Goal: Entertainment & Leisure: Browse casually

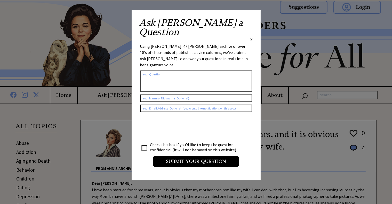
click at [205, 37] on span "X" at bounding box center [251, 39] width 2 height 5
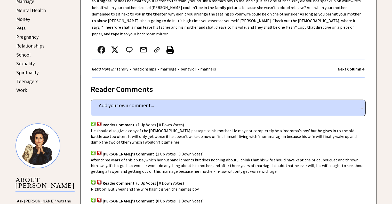
scroll to position [258, 0]
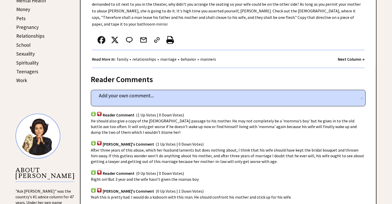
click at [205, 56] on strong "Next Column →" at bounding box center [350, 58] width 27 height 5
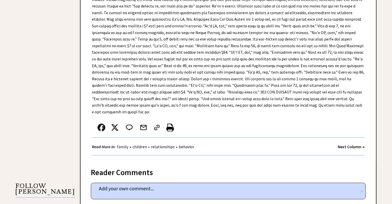
scroll to position [361, 0]
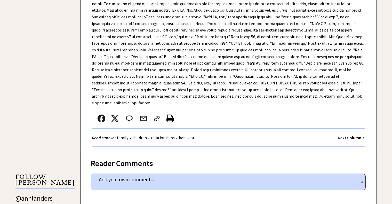
click at [356, 135] on strong "Next Column →" at bounding box center [350, 137] width 27 height 5
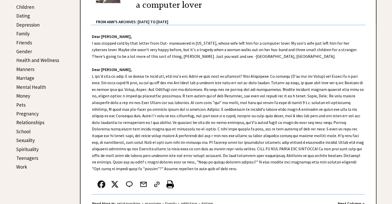
scroll to position [180, 0]
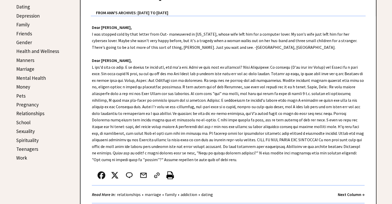
click at [354, 194] on strong "Next Column →" at bounding box center [350, 194] width 27 height 5
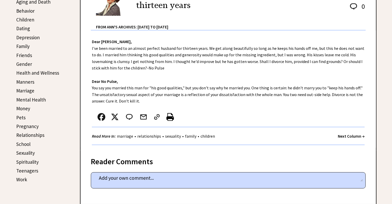
scroll to position [180, 0]
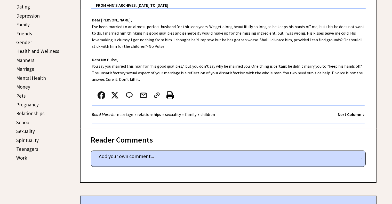
click at [352, 113] on strong "Next Column →" at bounding box center [350, 114] width 27 height 5
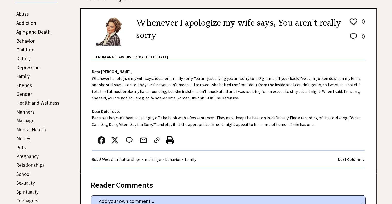
scroll to position [155, 0]
